Goal: Task Accomplishment & Management: Manage account settings

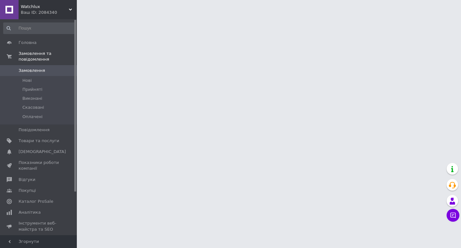
click at [46, 138] on span "Товари та послуги" at bounding box center [39, 141] width 41 height 6
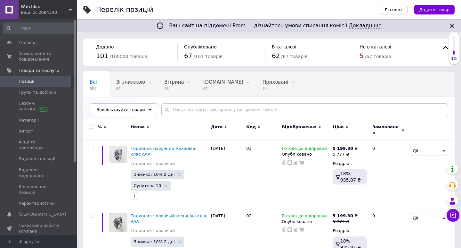
click at [123, 103] on span "Опубліковані" at bounding box center [106, 106] width 33 height 6
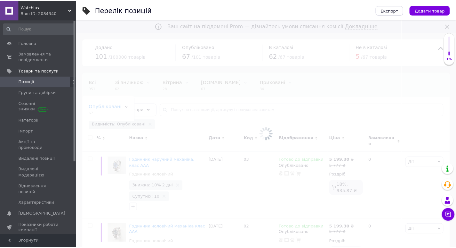
scroll to position [32, 0]
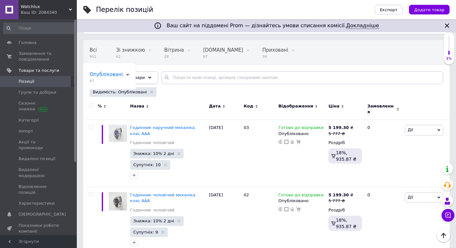
click at [128, 77] on span "Відфільтруйте товари" at bounding box center [120, 77] width 49 height 5
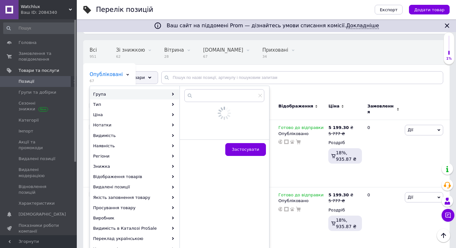
click at [177, 94] on div "Група" at bounding box center [134, 94] width 89 height 10
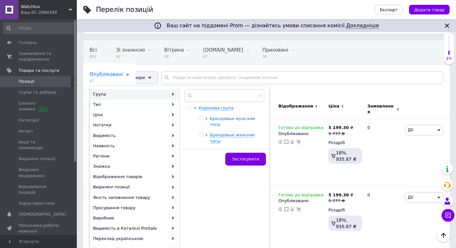
click at [220, 118] on span "Брендовые мужские часы" at bounding box center [232, 121] width 45 height 11
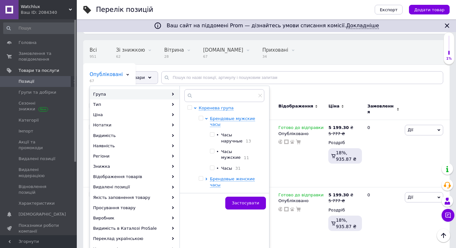
click at [230, 149] on span "Часы мужские" at bounding box center [231, 154] width 20 height 11
checkbox input "true"
click at [236, 196] on button "Застосувати" at bounding box center [246, 202] width 41 height 13
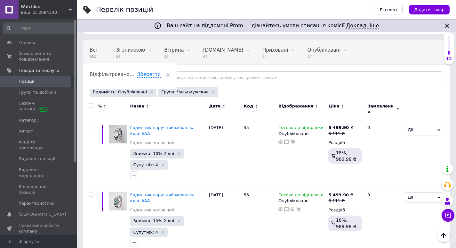
scroll to position [0, 5]
click at [250, 103] on span "Код" at bounding box center [249, 106] width 10 height 6
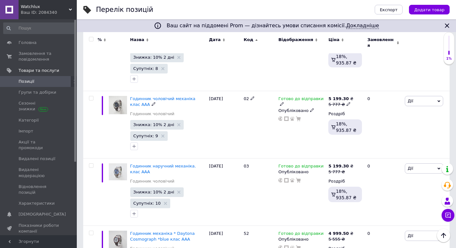
scroll to position [160, 0]
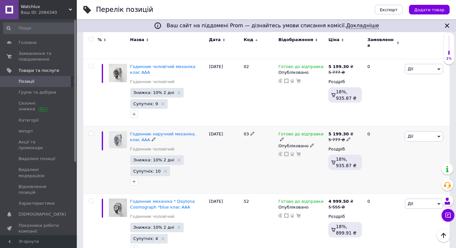
click at [413, 134] on span "Дії" at bounding box center [410, 136] width 5 height 5
click at [388, 162] on li "Копіювати" at bounding box center [400, 166] width 85 height 9
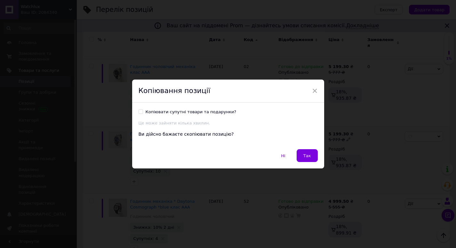
scroll to position [144, 0]
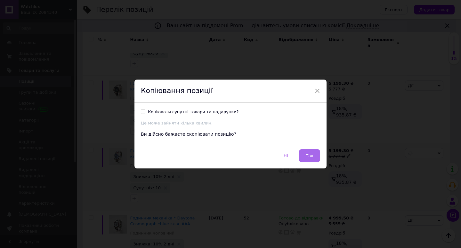
click at [300, 153] on button "Так" at bounding box center [309, 155] width 21 height 13
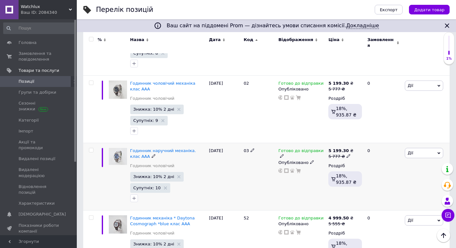
scroll to position [0, 5]
